Goal: Communication & Community: Share content

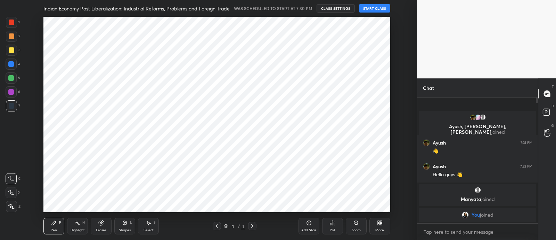
scroll to position [34575, 34380]
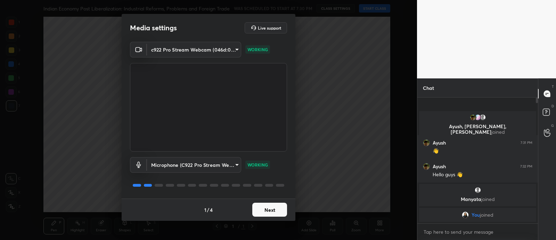
click at [256, 210] on button "Next" at bounding box center [269, 209] width 35 height 14
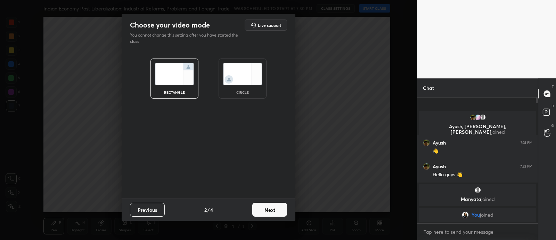
click at [249, 66] on img at bounding box center [242, 74] width 39 height 22
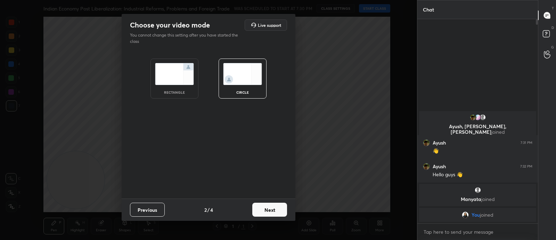
scroll to position [144, 118]
click at [275, 213] on button "Next" at bounding box center [269, 209] width 35 height 14
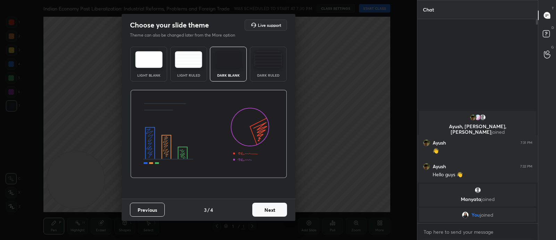
click at [275, 213] on button "Next" at bounding box center [269, 209] width 35 height 14
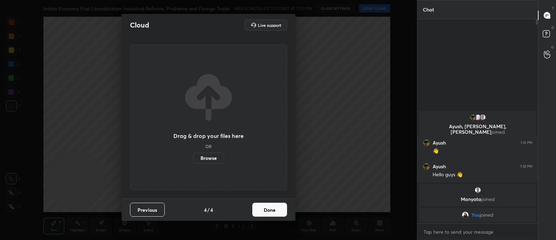
click at [275, 213] on button "Done" at bounding box center [269, 209] width 35 height 14
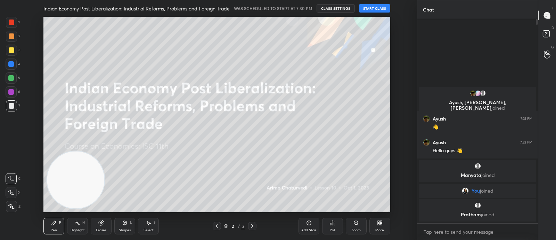
click at [378, 9] on button "START CLASS" at bounding box center [374, 8] width 31 height 8
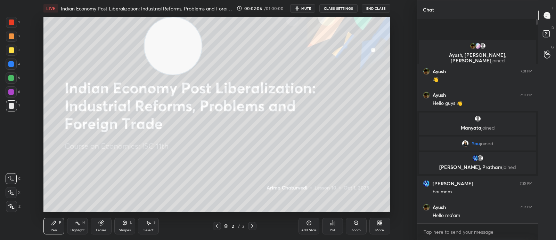
drag, startPoint x: 75, startPoint y: 187, endPoint x: 173, endPoint y: 30, distance: 185.4
click at [173, 30] on video at bounding box center [173, 45] width 57 height 57
click at [381, 225] on div "More" at bounding box center [380, 225] width 21 height 17
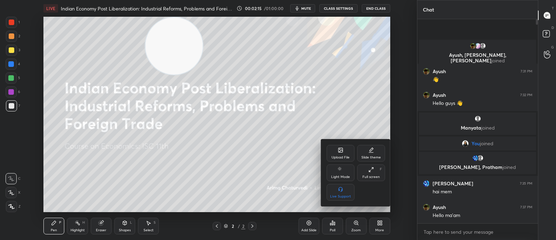
click at [331, 151] on div "Upload File" at bounding box center [341, 153] width 28 height 17
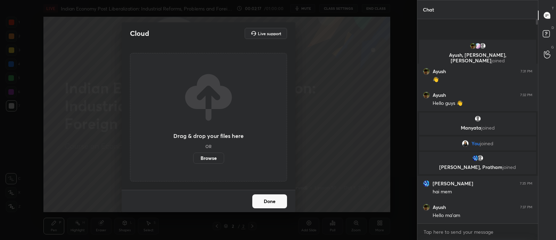
click at [213, 156] on label "Browse" at bounding box center [208, 157] width 31 height 11
click at [193, 156] on input "Browse" at bounding box center [193, 157] width 0 height 11
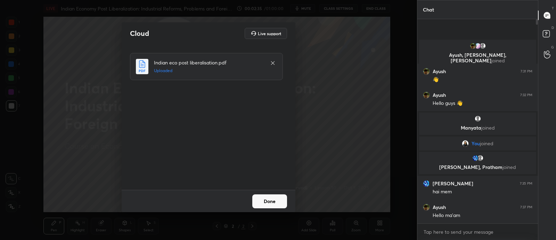
click at [278, 201] on button "Done" at bounding box center [269, 201] width 35 height 14
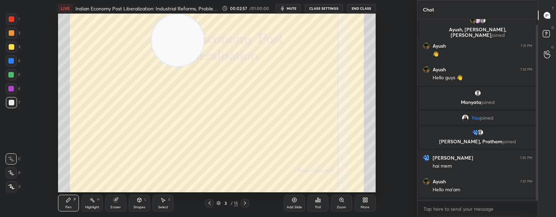
scroll to position [2, 2]
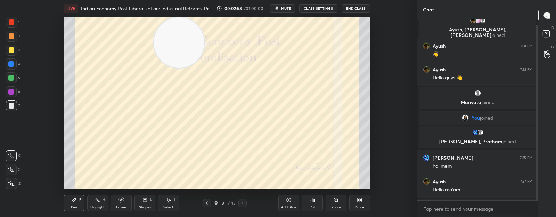
type textarea "x"
click at [291, 10] on span "mute" at bounding box center [286, 8] width 10 height 5
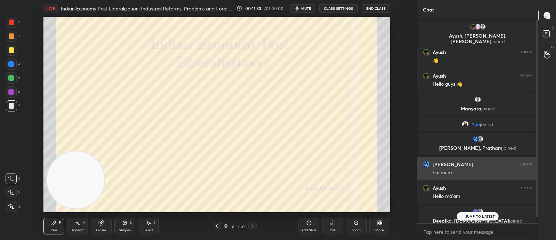
click at [475, 173] on div "hai mem" at bounding box center [483, 172] width 100 height 7
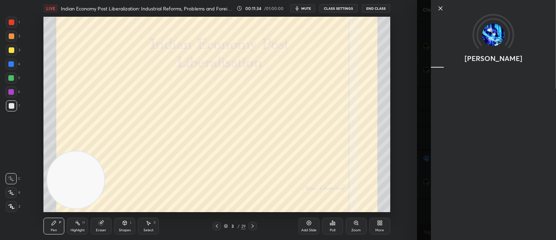
scroll to position [6, 0]
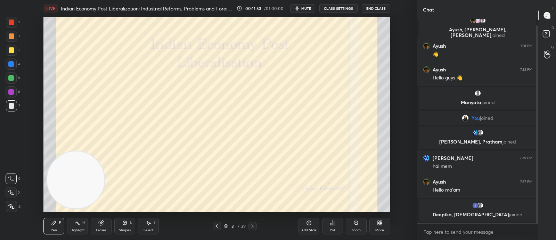
click at [11, 68] on div at bounding box center [11, 63] width 11 height 11
click at [254, 226] on icon at bounding box center [253, 226] width 6 height 6
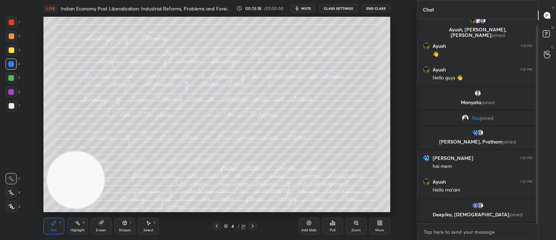
type textarea "x"
click at [478, 232] on textarea at bounding box center [478, 231] width 110 height 11
paste textarea "https://t.me/+6WWysTDHupA3MDY1"
type textarea "https://t.me/+6WWysTDHupA3MDY1"
type textarea "x"
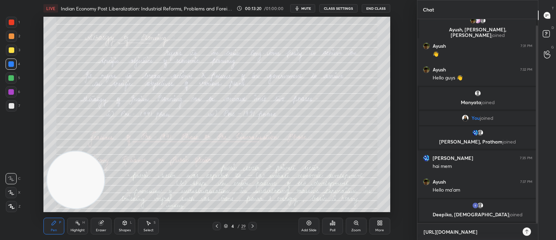
scroll to position [144, 118]
type textarea "https://t.me/+6WWysTDHupA3MDY1"
click at [520, 231] on div "https://t.me/+6WWysTDHupA3MDY1 x" at bounding box center [478, 231] width 121 height 16
type textarea "x"
click at [524, 233] on div at bounding box center [527, 231] width 8 height 8
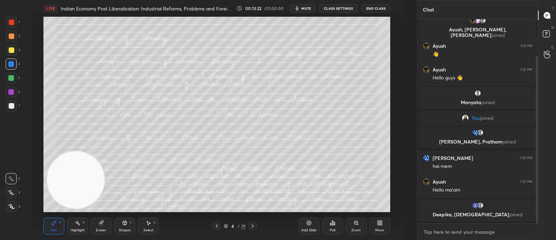
scroll to position [45, 0]
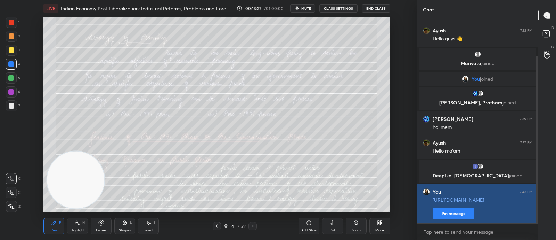
type textarea "x"
click at [466, 213] on button "Pin message" at bounding box center [454, 213] width 42 height 11
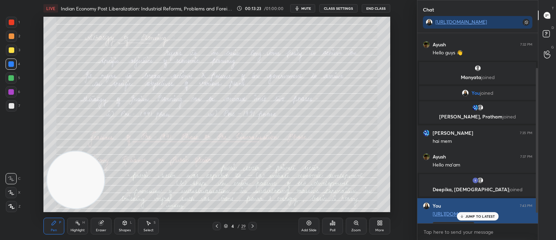
scroll to position [59, 0]
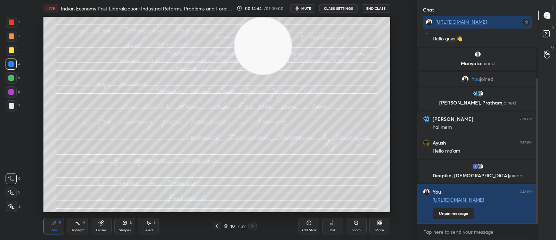
drag, startPoint x: 71, startPoint y: 192, endPoint x: 265, endPoint y: 55, distance: 237.9
click at [265, 55] on video at bounding box center [263, 45] width 57 height 57
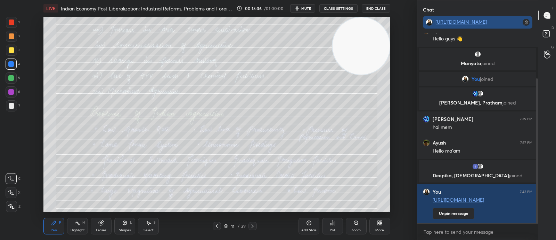
drag, startPoint x: 285, startPoint y: 57, endPoint x: 524, endPoint y: 20, distance: 241.7
click at [524, 20] on div "1 2 3 4 5 6 7 C X Z C X Z E E Erase all H H LIVE Indian Economy Post Liberaliza…" at bounding box center [278, 120] width 556 height 240
click at [362, 230] on div "Zoom" at bounding box center [356, 225] width 21 height 17
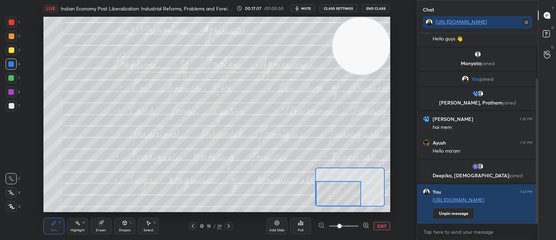
drag, startPoint x: 327, startPoint y: 186, endPoint x: 330, endPoint y: 193, distance: 7.5
click at [330, 193] on div at bounding box center [338, 193] width 45 height 25
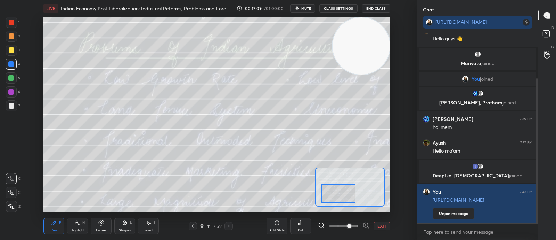
drag, startPoint x: 340, startPoint y: 225, endPoint x: 345, endPoint y: 225, distance: 4.9
click at [347, 225] on span at bounding box center [349, 226] width 4 height 4
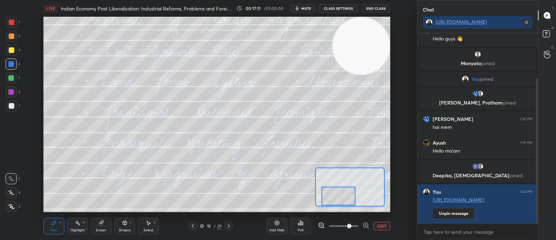
click at [339, 194] on div at bounding box center [339, 195] width 34 height 19
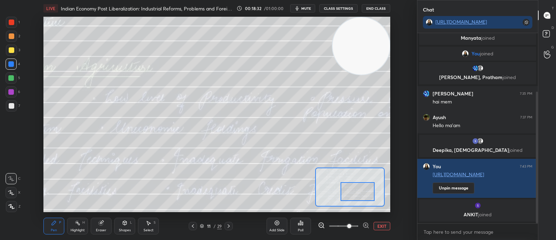
drag, startPoint x: 342, startPoint y: 193, endPoint x: 355, endPoint y: 190, distance: 12.7
click at [355, 190] on div at bounding box center [358, 191] width 34 height 19
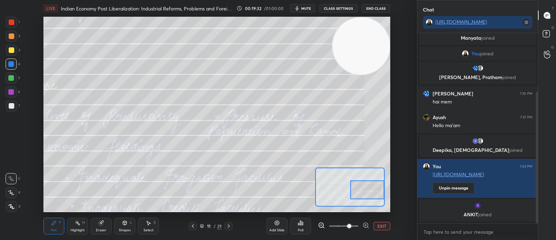
drag, startPoint x: 352, startPoint y: 192, endPoint x: 359, endPoint y: 189, distance: 7.8
click at [359, 189] on div at bounding box center [367, 189] width 34 height 19
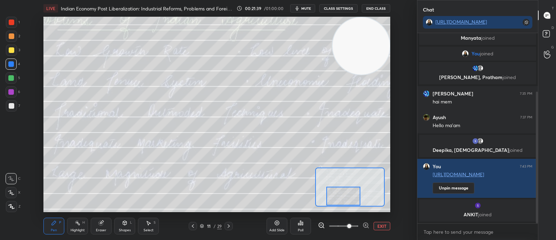
drag, startPoint x: 369, startPoint y: 186, endPoint x: 345, endPoint y: 192, distance: 24.5
click at [345, 192] on div at bounding box center [343, 195] width 34 height 19
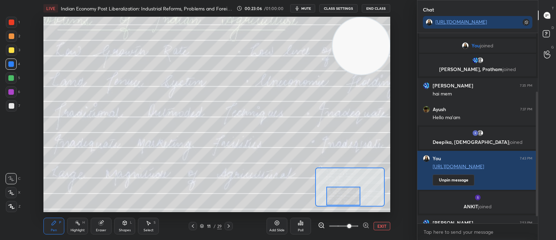
scroll to position [100, 0]
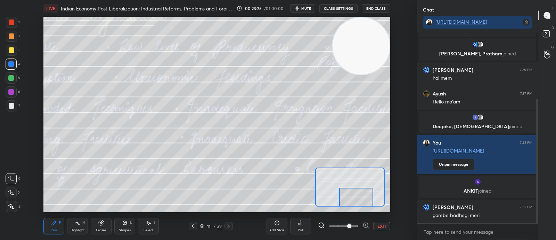
drag, startPoint x: 342, startPoint y: 192, endPoint x: 355, endPoint y: 194, distance: 13.0
click at [355, 194] on div at bounding box center [356, 196] width 34 height 19
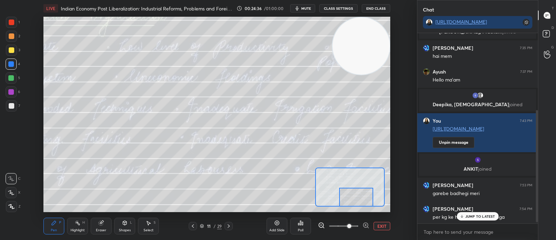
scroll to position [132, 0]
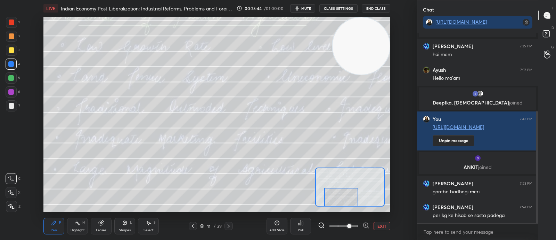
click at [344, 201] on div at bounding box center [341, 196] width 34 height 19
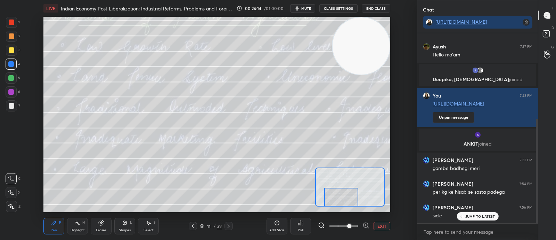
scroll to position [155, 0]
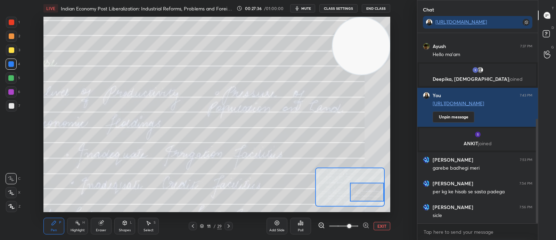
click at [312, 207] on div "LIVE Indian Economy Post Liberalization: Industrial Reforms, Problems and Forei…" at bounding box center [216, 120] width 389 height 240
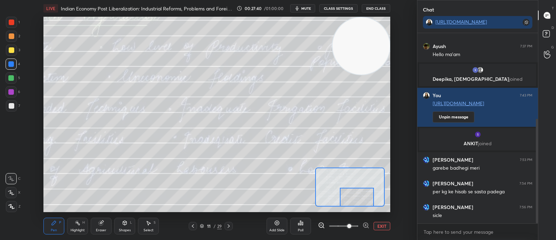
drag, startPoint x: 338, startPoint y: 192, endPoint x: 339, endPoint y: 204, distance: 12.2
click at [340, 204] on div at bounding box center [357, 196] width 34 height 19
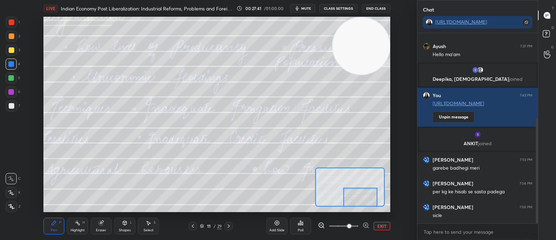
drag, startPoint x: 348, startPoint y: 193, endPoint x: 355, endPoint y: 195, distance: 7.1
click at [355, 195] on div at bounding box center [361, 196] width 34 height 19
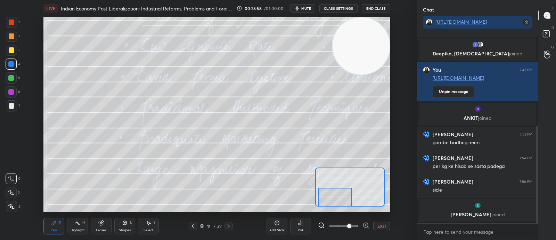
drag, startPoint x: 347, startPoint y: 196, endPoint x: 337, endPoint y: 196, distance: 9.4
click at [336, 196] on div at bounding box center [335, 196] width 34 height 19
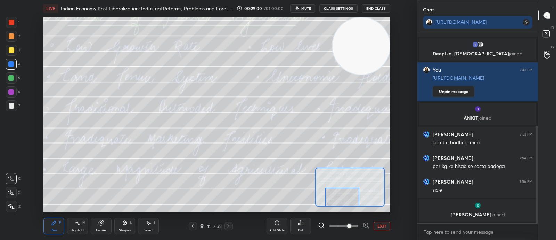
drag, startPoint x: 346, startPoint y: 198, endPoint x: 353, endPoint y: 208, distance: 12.2
click at [353, 208] on div "LIVE Indian Economy Post Liberalization: Industrial Reforms, Problems and Forei…" at bounding box center [216, 120] width 389 height 240
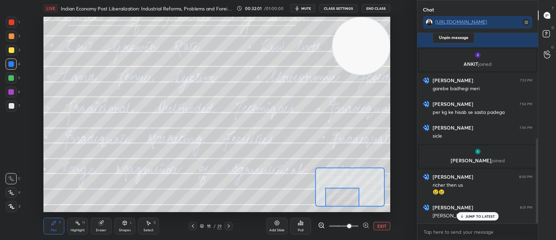
scroll to position [265, 0]
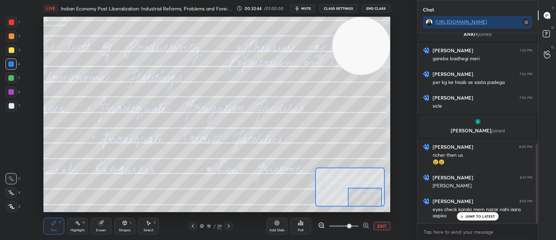
drag, startPoint x: 354, startPoint y: 194, endPoint x: 370, endPoint y: 201, distance: 18.0
click at [375, 203] on div at bounding box center [365, 196] width 34 height 19
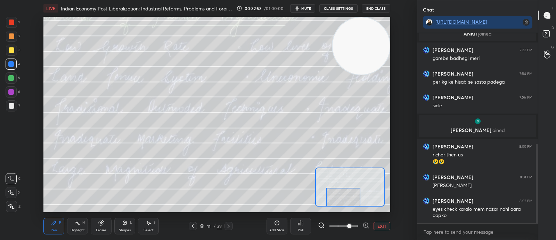
drag, startPoint x: 362, startPoint y: 192, endPoint x: 337, endPoint y: 200, distance: 25.9
click at [340, 201] on div at bounding box center [343, 196] width 34 height 19
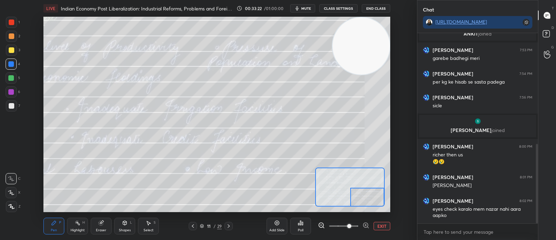
drag, startPoint x: 392, startPoint y: 190, endPoint x: 382, endPoint y: 198, distance: 13.4
click at [382, 198] on div at bounding box center [367, 196] width 34 height 19
click at [230, 227] on icon at bounding box center [229, 226] width 6 height 6
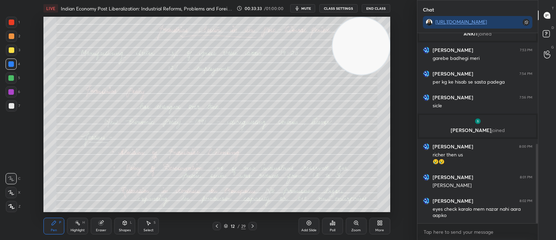
click at [349, 232] on div "Zoom" at bounding box center [356, 225] width 21 height 17
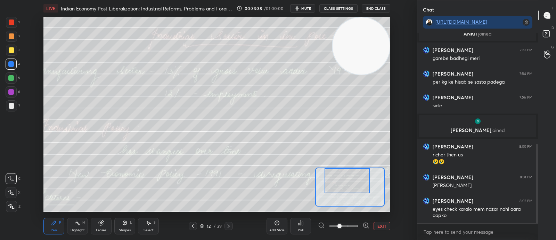
click at [362, 147] on div "Setting up your live class Poll for secs No correct answer Start poll" at bounding box center [216, 114] width 347 height 195
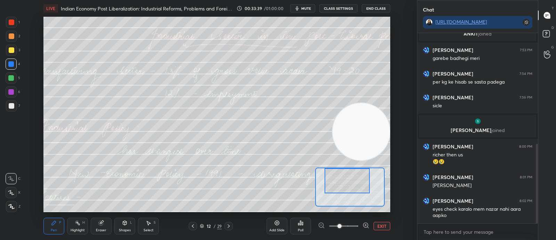
drag, startPoint x: 365, startPoint y: 64, endPoint x: 375, endPoint y: 149, distance: 85.8
click at [376, 150] on video at bounding box center [361, 131] width 57 height 57
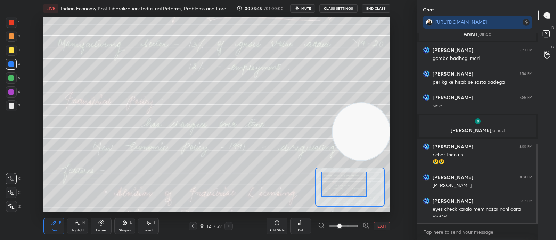
drag, startPoint x: 348, startPoint y: 179, endPoint x: 339, endPoint y: 185, distance: 9.8
click at [339, 185] on div at bounding box center [344, 183] width 45 height 25
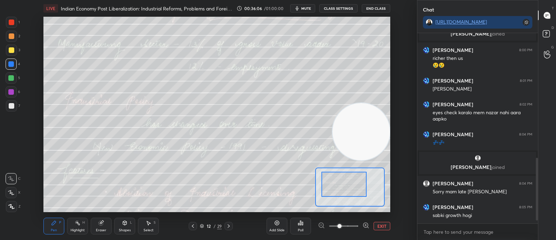
scroll to position [386, 0]
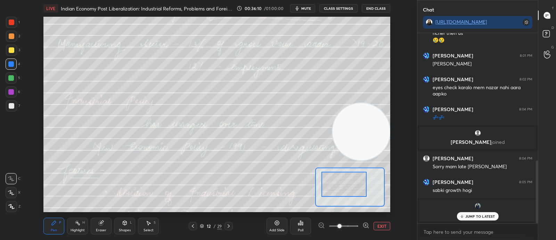
click at [476, 214] on p "JUMP TO LATEST" at bounding box center [481, 216] width 30 height 4
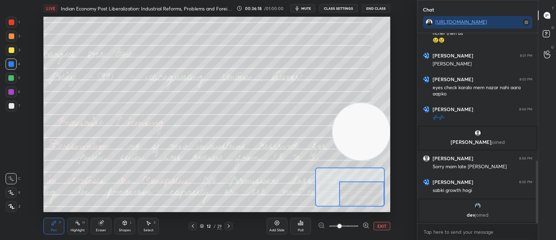
drag, startPoint x: 347, startPoint y: 176, endPoint x: 355, endPoint y: 195, distance: 21.5
click at [357, 195] on div at bounding box center [361, 193] width 45 height 25
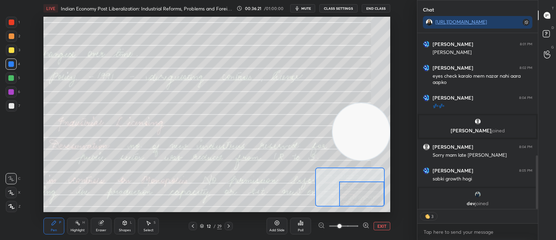
scroll to position [401, 0]
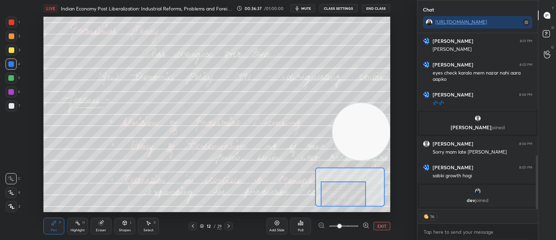
drag, startPoint x: 344, startPoint y: 183, endPoint x: 337, endPoint y: 194, distance: 12.8
click at [337, 194] on div at bounding box center [343, 193] width 45 height 25
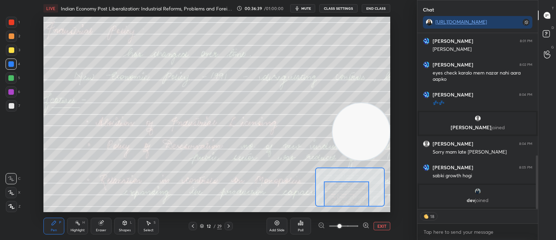
drag, startPoint x: 354, startPoint y: 206, endPoint x: 356, endPoint y: 217, distance: 10.9
click at [356, 217] on div "LIVE Indian Economy Post Liberalization: Industrial Reforms, Problems and Forei…" at bounding box center [216, 120] width 389 height 240
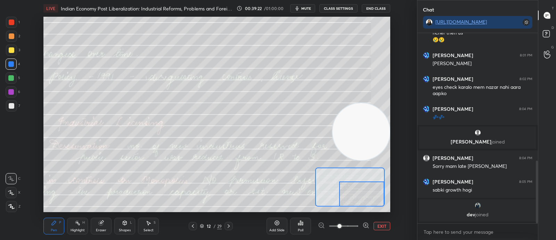
drag, startPoint x: 357, startPoint y: 194, endPoint x: 365, endPoint y: 201, distance: 10.3
click at [365, 201] on div at bounding box center [361, 193] width 45 height 25
drag, startPoint x: 351, startPoint y: 198, endPoint x: 342, endPoint y: 204, distance: 11.1
click at [342, 204] on div at bounding box center [352, 193] width 45 height 25
drag, startPoint x: 364, startPoint y: 200, endPoint x: 364, endPoint y: 209, distance: 9.1
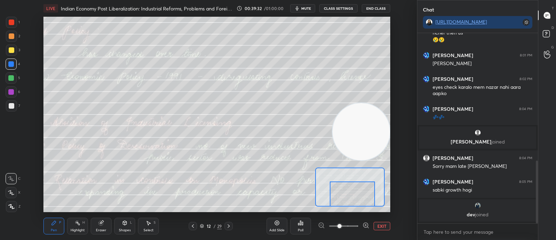
click at [364, 209] on div "LIVE Indian Economy Post Liberalization: Industrial Reforms, Problems and Forei…" at bounding box center [216, 120] width 389 height 240
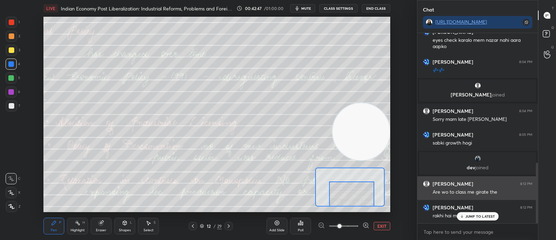
scroll to position [414, 0]
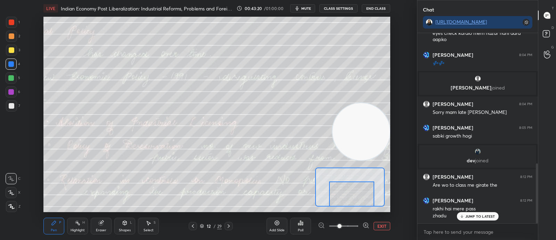
click at [224, 227] on div "12 / 29" at bounding box center [211, 225] width 44 height 8
click at [231, 227] on icon at bounding box center [229, 226] width 6 height 6
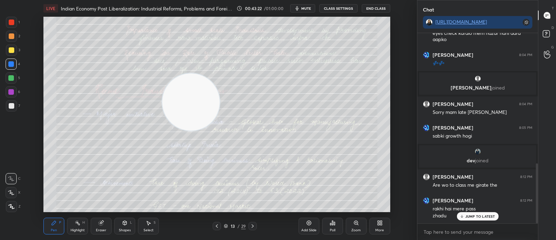
drag, startPoint x: 186, startPoint y: 92, endPoint x: 177, endPoint y: 92, distance: 8.7
click at [176, 92] on video at bounding box center [190, 101] width 57 height 57
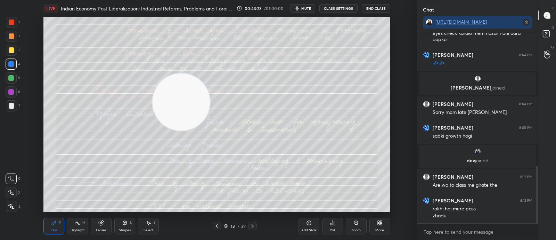
scroll to position [438, 0]
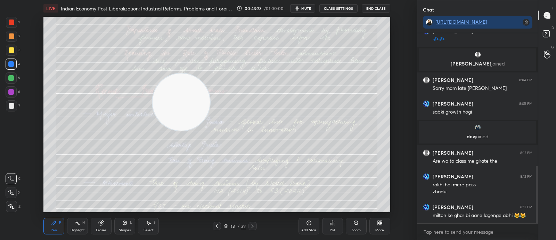
click at [350, 223] on div "Zoom" at bounding box center [356, 225] width 21 height 17
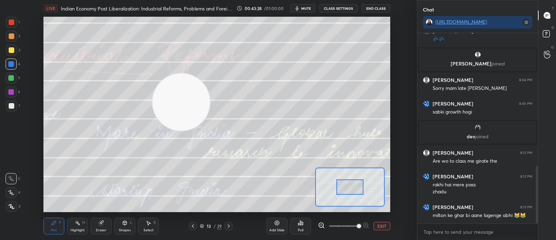
drag, startPoint x: 342, startPoint y: 221, endPoint x: 362, endPoint y: 224, distance: 20.0
click at [361, 224] on span at bounding box center [359, 226] width 4 height 4
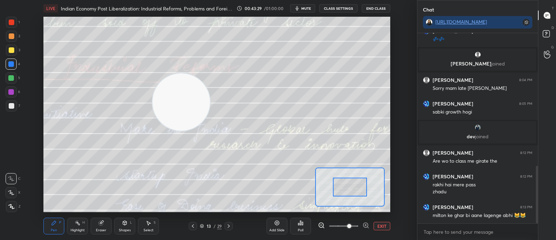
drag, startPoint x: 355, startPoint y: 223, endPoint x: 346, endPoint y: 223, distance: 9.4
click at [347, 224] on span at bounding box center [349, 226] width 4 height 4
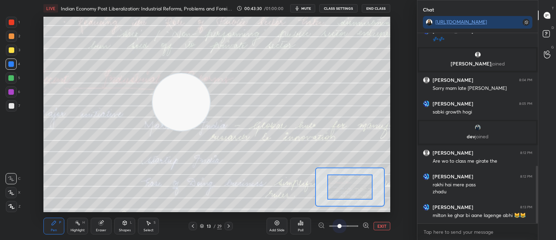
click at [339, 227] on span at bounding box center [343, 225] width 29 height 10
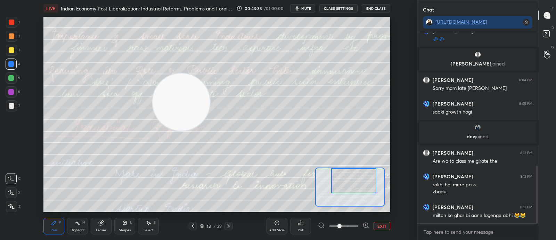
click at [353, 141] on div "Setting up your live class Poll for secs No correct answer Start poll" at bounding box center [216, 114] width 347 height 195
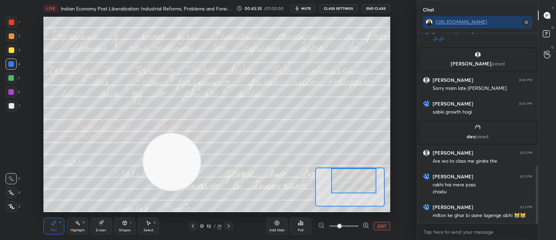
drag, startPoint x: 205, startPoint y: 115, endPoint x: 196, endPoint y: 175, distance: 60.5
click at [196, 175] on video at bounding box center [171, 161] width 57 height 57
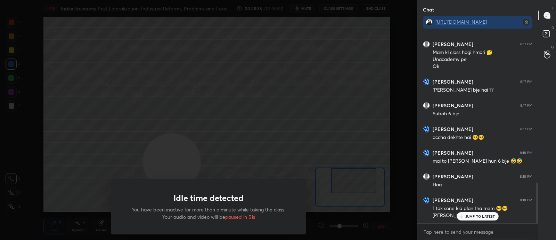
scroll to position [697, 0]
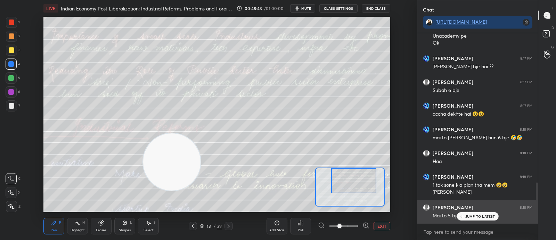
click at [468, 215] on p "JUMP TO LATEST" at bounding box center [481, 216] width 30 height 4
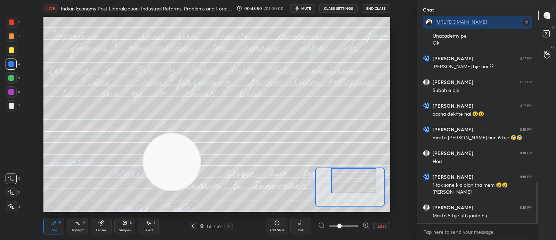
scroll to position [704, 0]
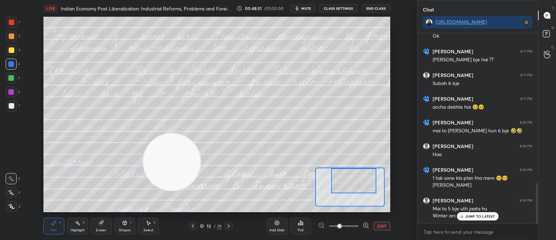
click at [484, 216] on p "JUMP TO LATEST" at bounding box center [481, 216] width 30 height 4
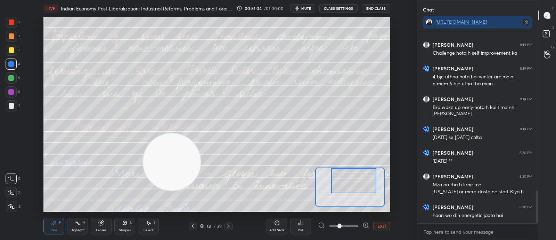
scroll to position [937, 0]
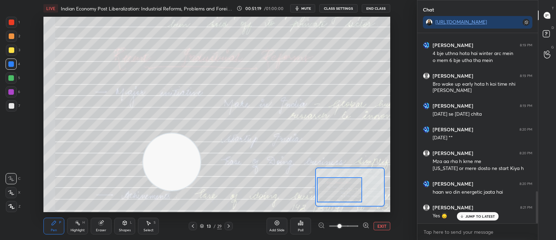
drag, startPoint x: 367, startPoint y: 192, endPoint x: 353, endPoint y: 203, distance: 18.0
click at [354, 199] on div at bounding box center [339, 189] width 45 height 25
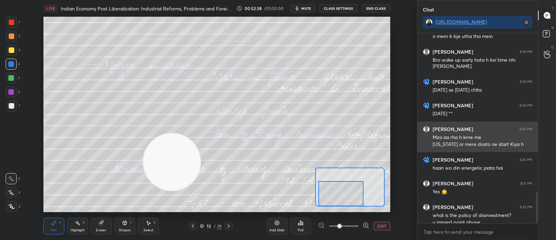
scroll to position [968, 0]
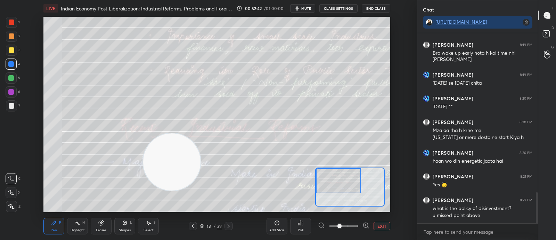
click at [329, 157] on div "Setting up your live class Poll for secs No correct answer Start poll" at bounding box center [216, 114] width 347 height 195
drag, startPoint x: 334, startPoint y: 181, endPoint x: 346, endPoint y: 184, distance: 11.9
click at [346, 184] on div at bounding box center [351, 183] width 45 height 25
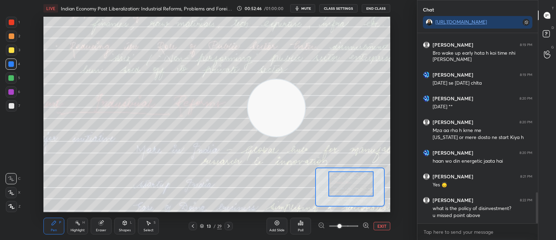
drag, startPoint x: 228, startPoint y: 142, endPoint x: 295, endPoint y: 107, distance: 75.3
click at [295, 107] on video at bounding box center [276, 107] width 57 height 57
click at [191, 228] on div at bounding box center [193, 225] width 8 height 8
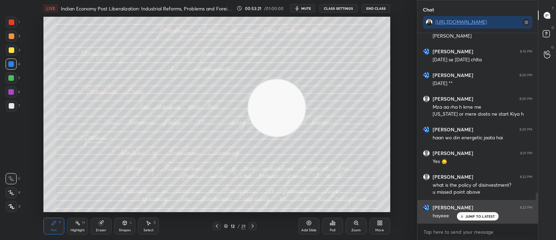
scroll to position [992, 0]
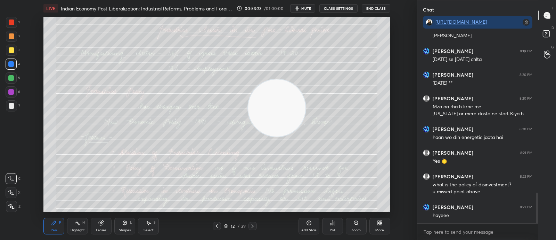
click at [256, 224] on icon at bounding box center [253, 226] width 6 height 6
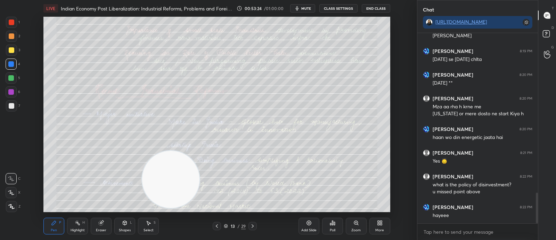
drag, startPoint x: 277, startPoint y: 103, endPoint x: 173, endPoint y: 171, distance: 124.9
click at [173, 171] on video at bounding box center [170, 179] width 57 height 57
click at [354, 228] on div "Zoom" at bounding box center [356, 229] width 9 height 3
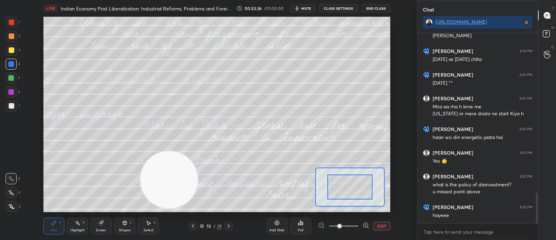
click at [353, 226] on span at bounding box center [343, 225] width 29 height 10
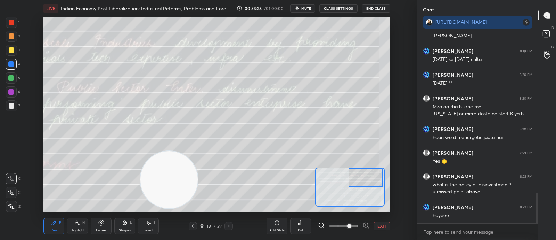
drag, startPoint x: 352, startPoint y: 185, endPoint x: 365, endPoint y: 170, distance: 19.9
click at [366, 171] on div at bounding box center [366, 177] width 34 height 19
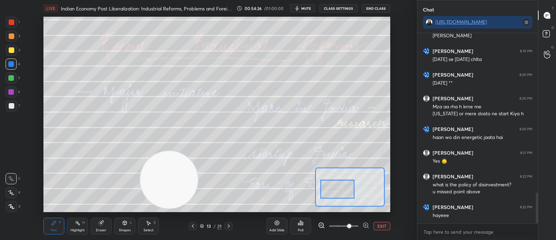
drag, startPoint x: 371, startPoint y: 180, endPoint x: 344, endPoint y: 192, distance: 29.1
click at [344, 192] on div at bounding box center [338, 188] width 34 height 19
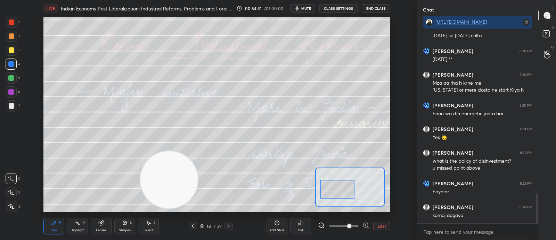
click at [340, 227] on span at bounding box center [343, 225] width 29 height 10
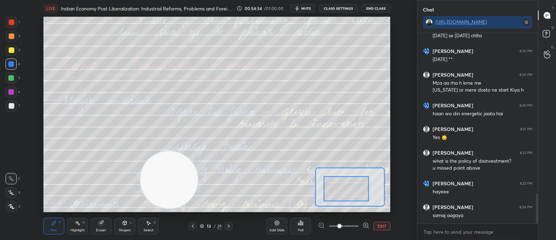
drag, startPoint x: 352, startPoint y: 192, endPoint x: 360, endPoint y: 192, distance: 7.7
click at [360, 192] on div at bounding box center [346, 188] width 45 height 25
drag, startPoint x: 315, startPoint y: 179, endPoint x: 330, endPoint y: 194, distance: 20.4
click at [330, 194] on div at bounding box center [350, 186] width 70 height 39
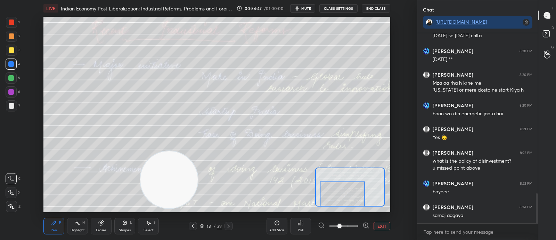
drag, startPoint x: 339, startPoint y: 185, endPoint x: 343, endPoint y: 196, distance: 11.4
click at [343, 195] on div at bounding box center [342, 193] width 45 height 25
click at [342, 199] on div at bounding box center [342, 193] width 45 height 25
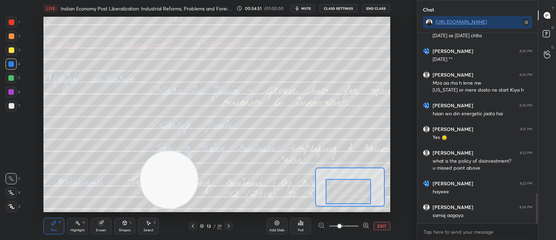
drag, startPoint x: 354, startPoint y: 197, endPoint x: 350, endPoint y: 196, distance: 4.6
click at [350, 196] on div at bounding box center [348, 191] width 45 height 25
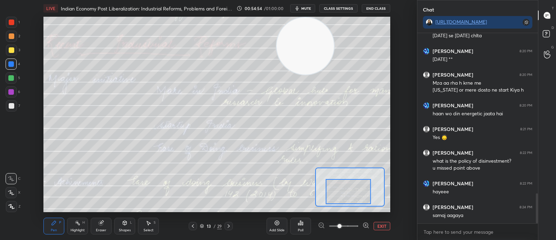
drag, startPoint x: 167, startPoint y: 189, endPoint x: 305, endPoint y: 39, distance: 203.3
click at [305, 39] on video at bounding box center [305, 45] width 57 height 57
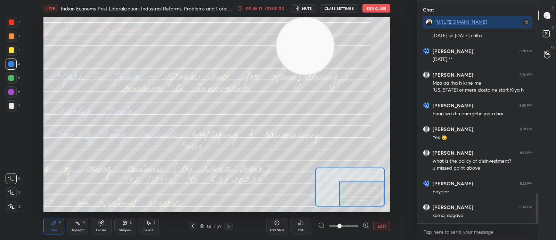
drag, startPoint x: 373, startPoint y: 187, endPoint x: 374, endPoint y: 197, distance: 9.4
click at [374, 197] on div at bounding box center [361, 193] width 45 height 25
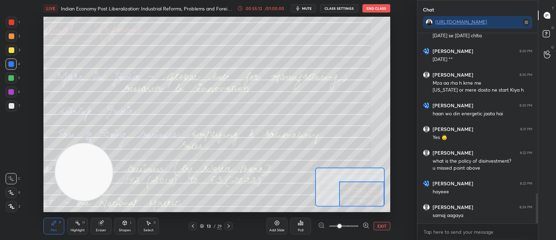
drag, startPoint x: 309, startPoint y: 51, endPoint x: 119, endPoint y: 164, distance: 220.5
click at [99, 176] on video at bounding box center [83, 171] width 57 height 57
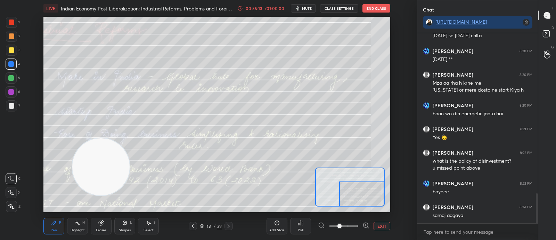
drag, startPoint x: 119, startPoint y: 164, endPoint x: 128, endPoint y: 159, distance: 10.0
click at [128, 159] on video at bounding box center [100, 166] width 57 height 57
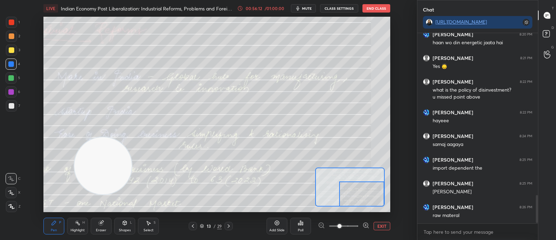
scroll to position [1110, 0]
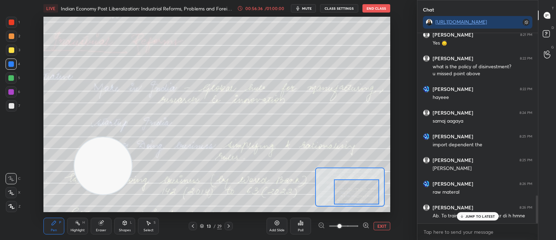
drag, startPoint x: 361, startPoint y: 194, endPoint x: 355, endPoint y: 191, distance: 5.8
click at [355, 191] on div at bounding box center [356, 191] width 45 height 25
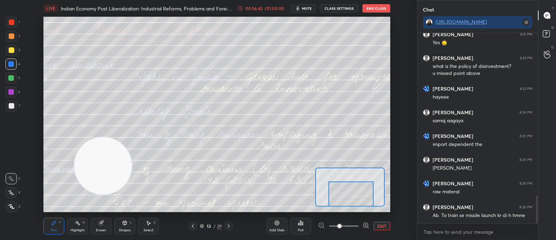
drag, startPoint x: 353, startPoint y: 187, endPoint x: 352, endPoint y: 193, distance: 5.7
click at [352, 193] on div at bounding box center [351, 193] width 45 height 25
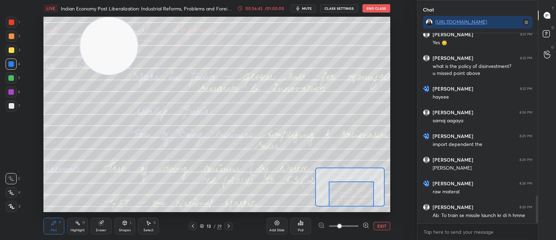
drag, startPoint x: 140, startPoint y: 106, endPoint x: 136, endPoint y: 16, distance: 89.8
click at [136, 16] on div "LIVE Indian Economy Post Liberalization: Industrial Reforms, Problems and Forei…" at bounding box center [216, 120] width 389 height 240
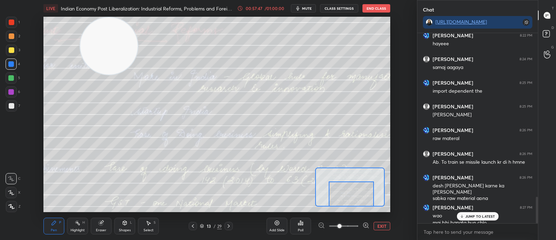
scroll to position [1170, 0]
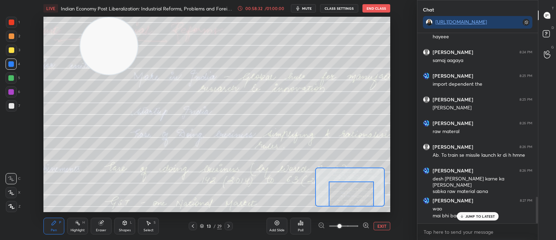
click at [469, 218] on div "JUMP TO LATEST" at bounding box center [478, 216] width 42 height 8
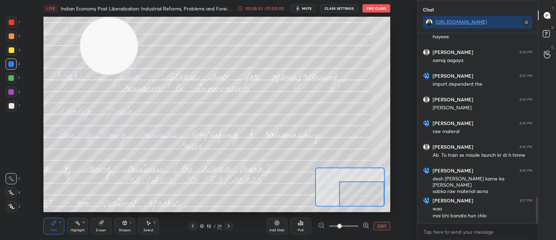
drag, startPoint x: 364, startPoint y: 196, endPoint x: 374, endPoint y: 198, distance: 10.9
click at [374, 198] on div at bounding box center [361, 193] width 45 height 25
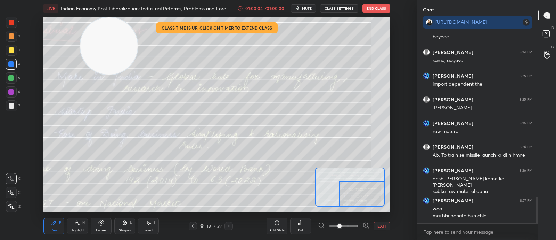
click at [280, 4] on div "01:00:04 / 01:00:00 mute CLASS SETTINGS End Class" at bounding box center [313, 8] width 153 height 8
click at [282, 9] on div "/ 01:00:00" at bounding box center [275, 8] width 22 height 4
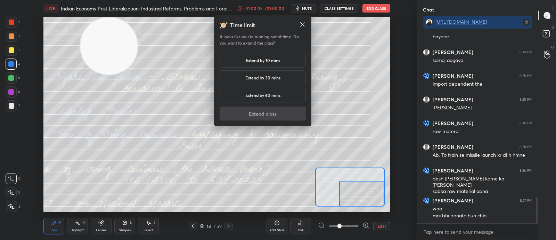
click at [282, 79] on div "Extend by 30 mins" at bounding box center [263, 77] width 86 height 15
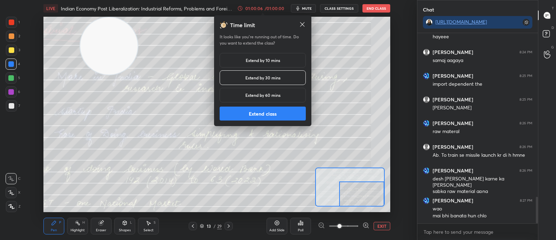
click at [289, 109] on button "Extend class" at bounding box center [263, 113] width 86 height 14
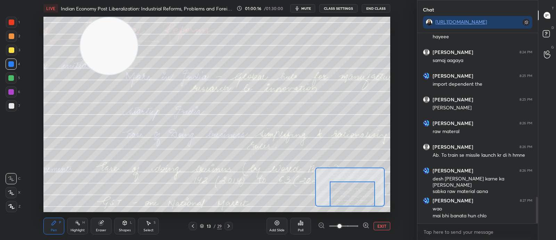
drag, startPoint x: 360, startPoint y: 191, endPoint x: 350, endPoint y: 217, distance: 28.0
click at [350, 217] on div "LIVE Indian Economy Post Liberalization: Industrial Reforms, Problems and Forei…" at bounding box center [216, 120] width 389 height 240
click at [352, 201] on div at bounding box center [352, 193] width 45 height 25
drag, startPoint x: 339, startPoint y: 195, endPoint x: 351, endPoint y: 198, distance: 12.1
click at [351, 198] on div at bounding box center [361, 193] width 45 height 25
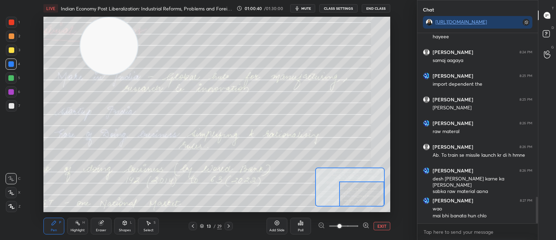
scroll to position [1194, 0]
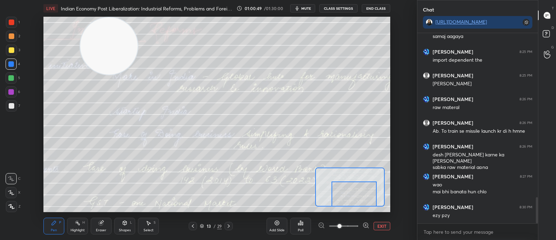
drag, startPoint x: 361, startPoint y: 188, endPoint x: 364, endPoint y: 196, distance: 8.6
click at [364, 196] on div at bounding box center [354, 193] width 45 height 25
click at [230, 226] on icon at bounding box center [229, 226] width 6 height 6
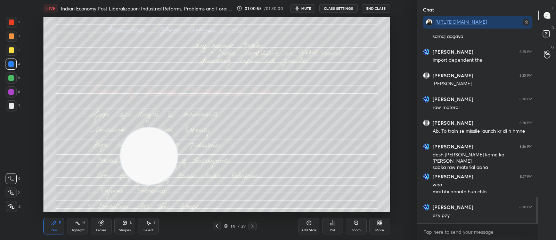
drag, startPoint x: 122, startPoint y: 60, endPoint x: 153, endPoint y: 127, distance: 74.5
click at [157, 150] on video at bounding box center [148, 155] width 57 height 57
click at [361, 227] on div "Zoom" at bounding box center [356, 225] width 21 height 17
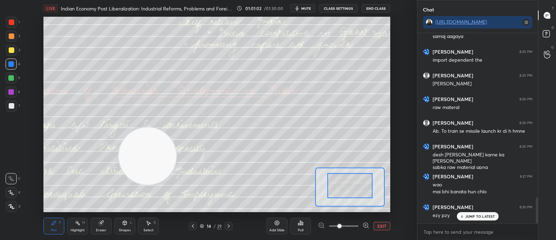
scroll to position [1217, 0]
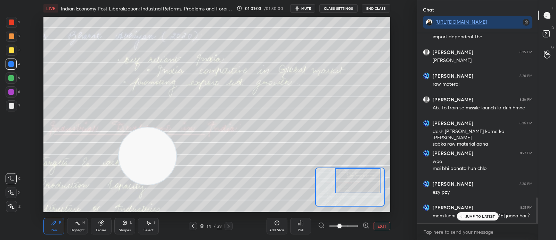
drag, startPoint x: 365, startPoint y: 190, endPoint x: 373, endPoint y: 183, distance: 10.4
click at [373, 183] on div at bounding box center [358, 180] width 45 height 25
click at [489, 213] on div "JUMP TO LATEST" at bounding box center [478, 216] width 42 height 8
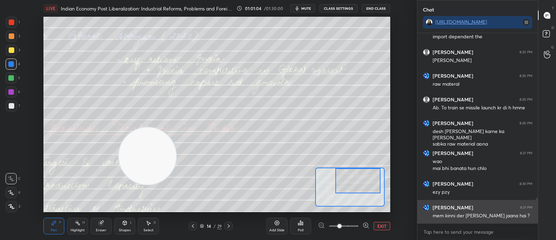
scroll to position [1218, 0]
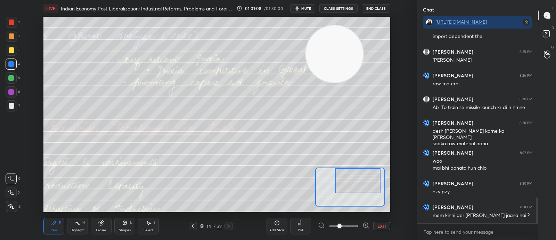
drag, startPoint x: 180, startPoint y: 145, endPoint x: 354, endPoint y: 65, distance: 191.0
click at [354, 65] on video at bounding box center [334, 53] width 57 height 57
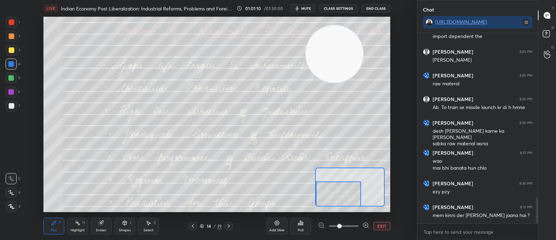
drag, startPoint x: 342, startPoint y: 180, endPoint x: 316, endPoint y: 197, distance: 30.8
click at [316, 197] on div at bounding box center [338, 193] width 45 height 25
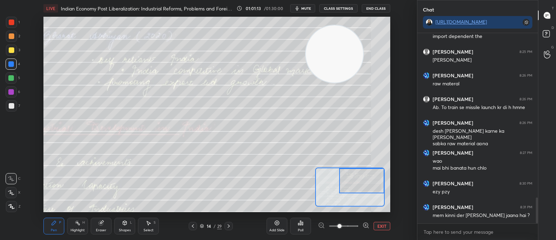
click at [378, 142] on div "Setting up your live class Poll for secs No correct answer Start poll" at bounding box center [216, 114] width 347 height 195
drag, startPoint x: 372, startPoint y: 181, endPoint x: 371, endPoint y: 168, distance: 13.2
click at [371, 168] on div at bounding box center [361, 180] width 45 height 25
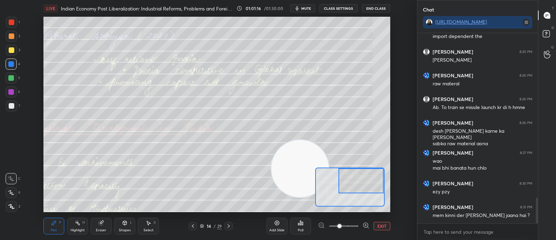
drag, startPoint x: 336, startPoint y: 58, endPoint x: 299, endPoint y: 178, distance: 125.6
click at [299, 178] on video at bounding box center [300, 168] width 57 height 57
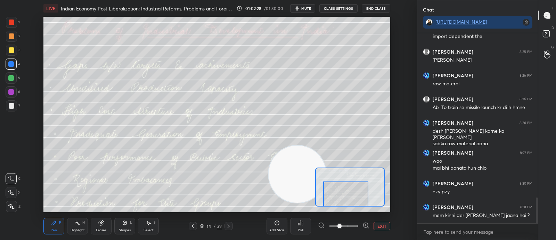
drag, startPoint x: 365, startPoint y: 177, endPoint x: 356, endPoint y: 200, distance: 24.7
click at [353, 202] on div at bounding box center [345, 193] width 45 height 25
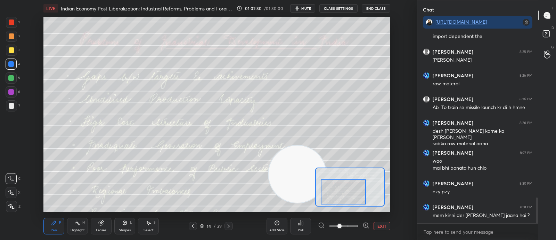
drag, startPoint x: 342, startPoint y: 201, endPoint x: 337, endPoint y: 199, distance: 4.8
click at [337, 199] on div at bounding box center [343, 191] width 45 height 25
click at [389, 225] on button "EXIT" at bounding box center [382, 225] width 17 height 8
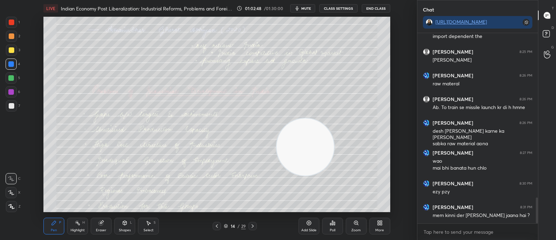
drag, startPoint x: 278, startPoint y: 184, endPoint x: 312, endPoint y: 119, distance: 73.7
click at [312, 119] on video at bounding box center [305, 146] width 57 height 57
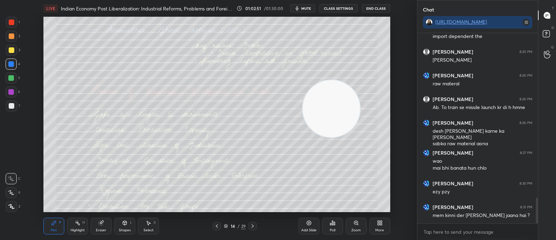
click at [228, 226] on div "14 / 29" at bounding box center [235, 226] width 22 height 6
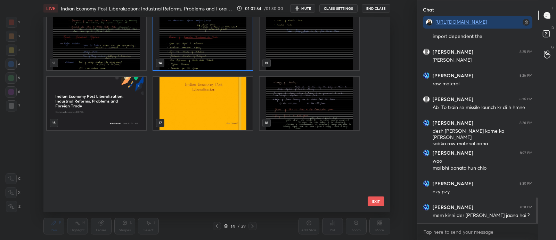
scroll to position [147, 0]
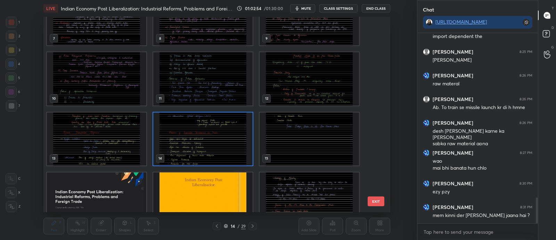
click at [279, 150] on img "grid" at bounding box center [309, 138] width 99 height 53
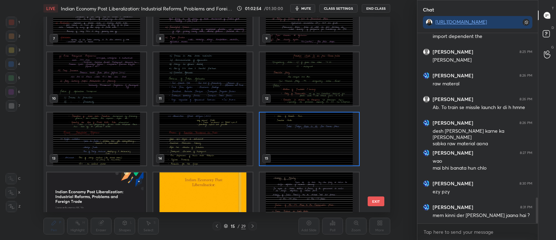
click at [279, 150] on img "grid" at bounding box center [309, 138] width 99 height 53
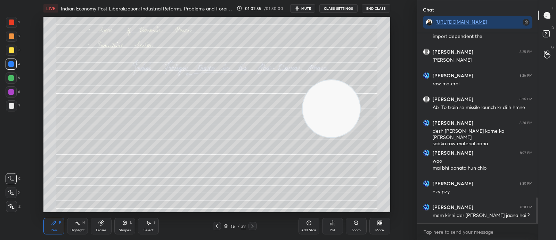
click at [279, 150] on img "grid" at bounding box center [309, 138] width 99 height 53
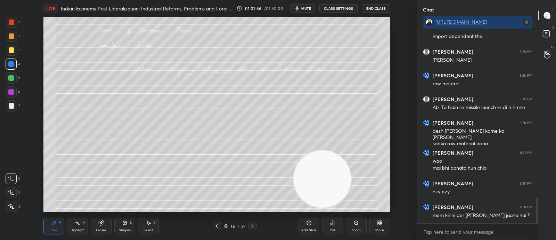
drag, startPoint x: 329, startPoint y: 118, endPoint x: 316, endPoint y: 202, distance: 85.4
click at [316, 202] on video at bounding box center [322, 178] width 57 height 57
click at [308, 221] on icon at bounding box center [309, 223] width 6 height 6
click at [254, 225] on icon at bounding box center [253, 226] width 6 height 6
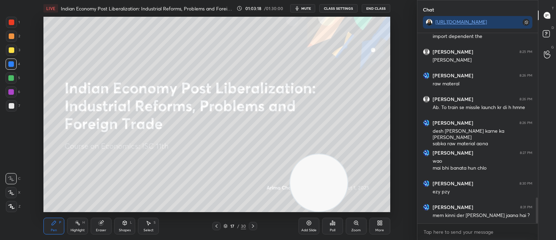
click at [217, 226] on icon at bounding box center [217, 226] width 6 height 6
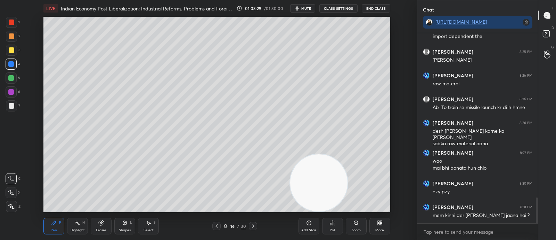
scroll to position [1241, 0]
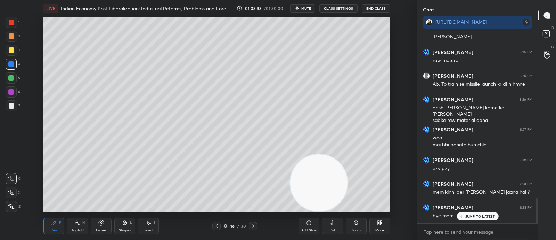
click at [311, 6] on button "mute" at bounding box center [302, 8] width 25 height 8
click at [380, 8] on button "End Class" at bounding box center [376, 8] width 29 height 8
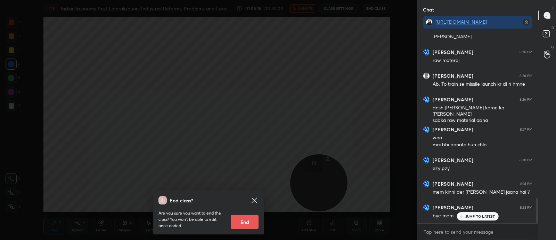
click at [247, 222] on button "End" at bounding box center [245, 222] width 28 height 14
type textarea "x"
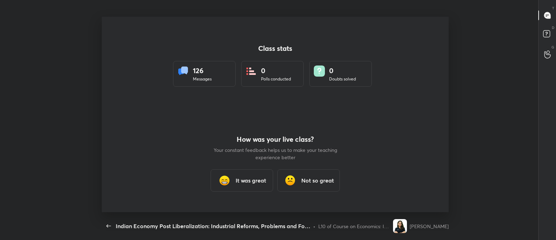
scroll to position [34575, 34219]
